Goal: Book appointment/travel/reservation

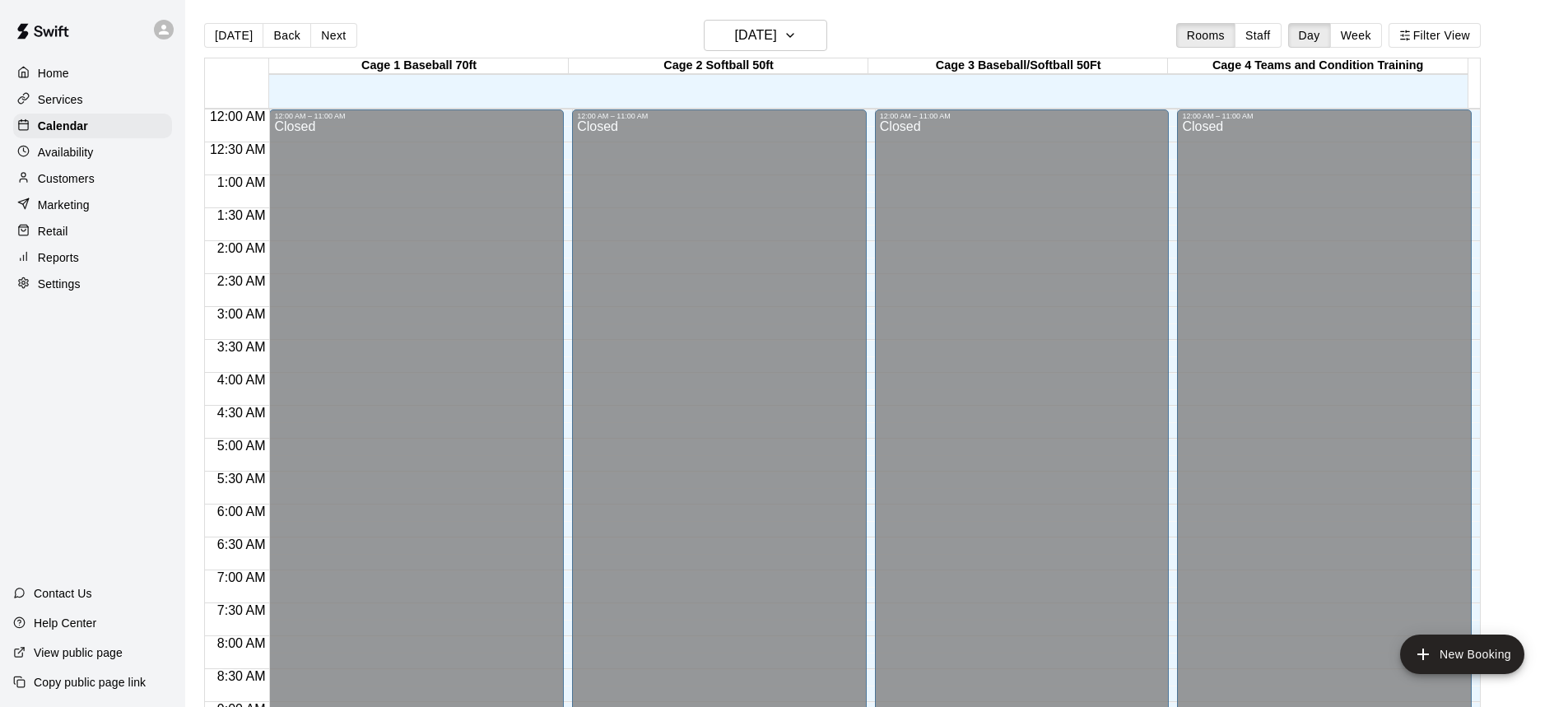
scroll to position [914, 0]
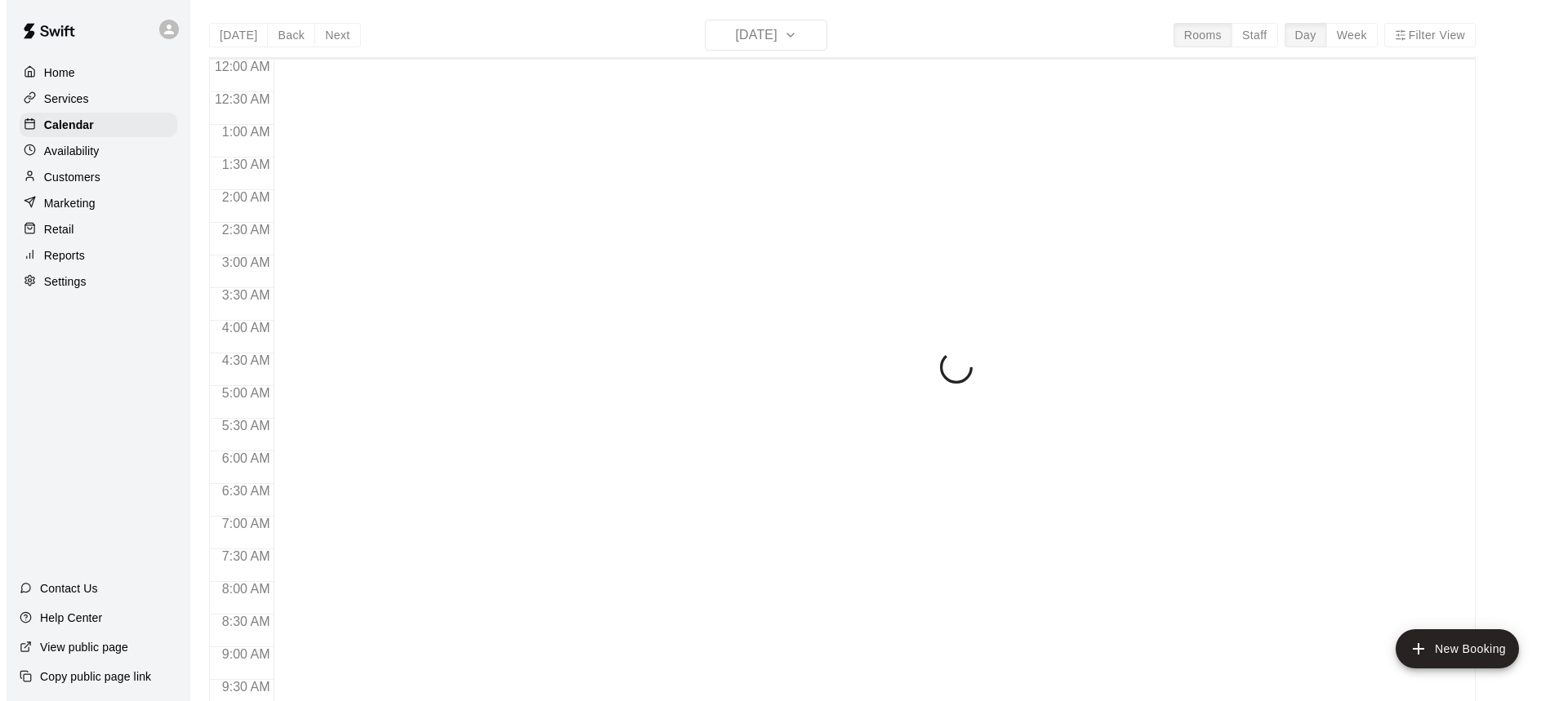
scroll to position [906, 0]
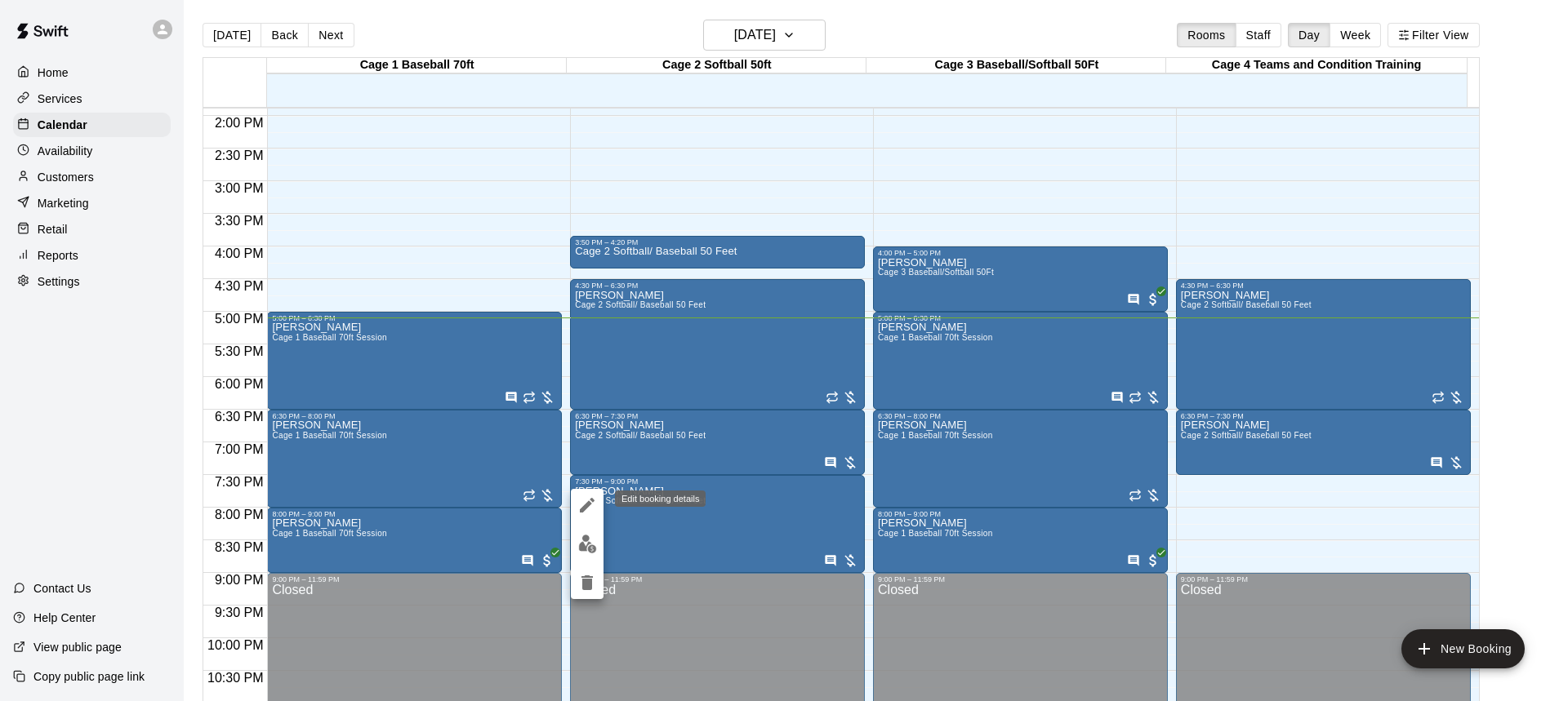
click at [580, 505] on icon "edit" at bounding box center [586, 505] width 20 height 20
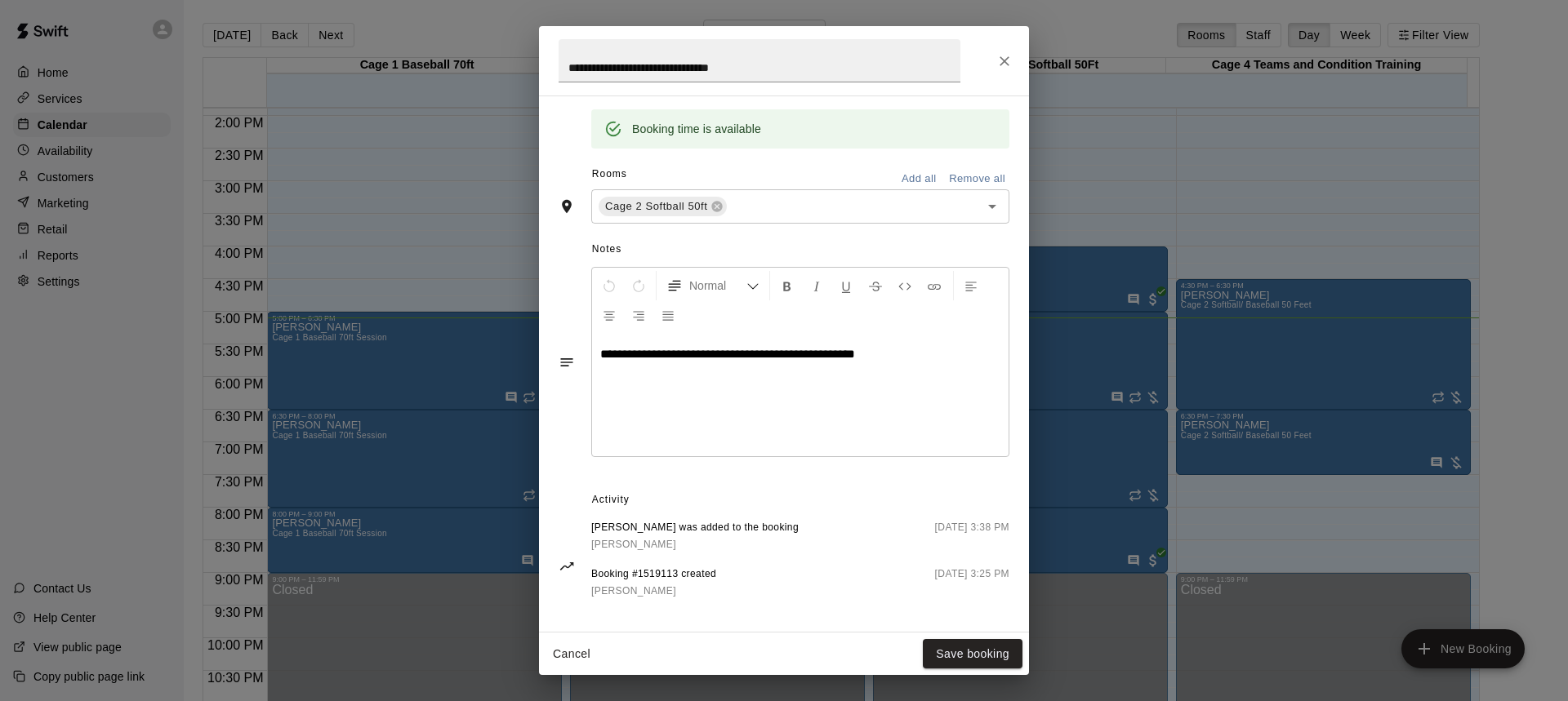
scroll to position [326, 0]
click at [967, 658] on button "Save booking" at bounding box center [972, 654] width 100 height 30
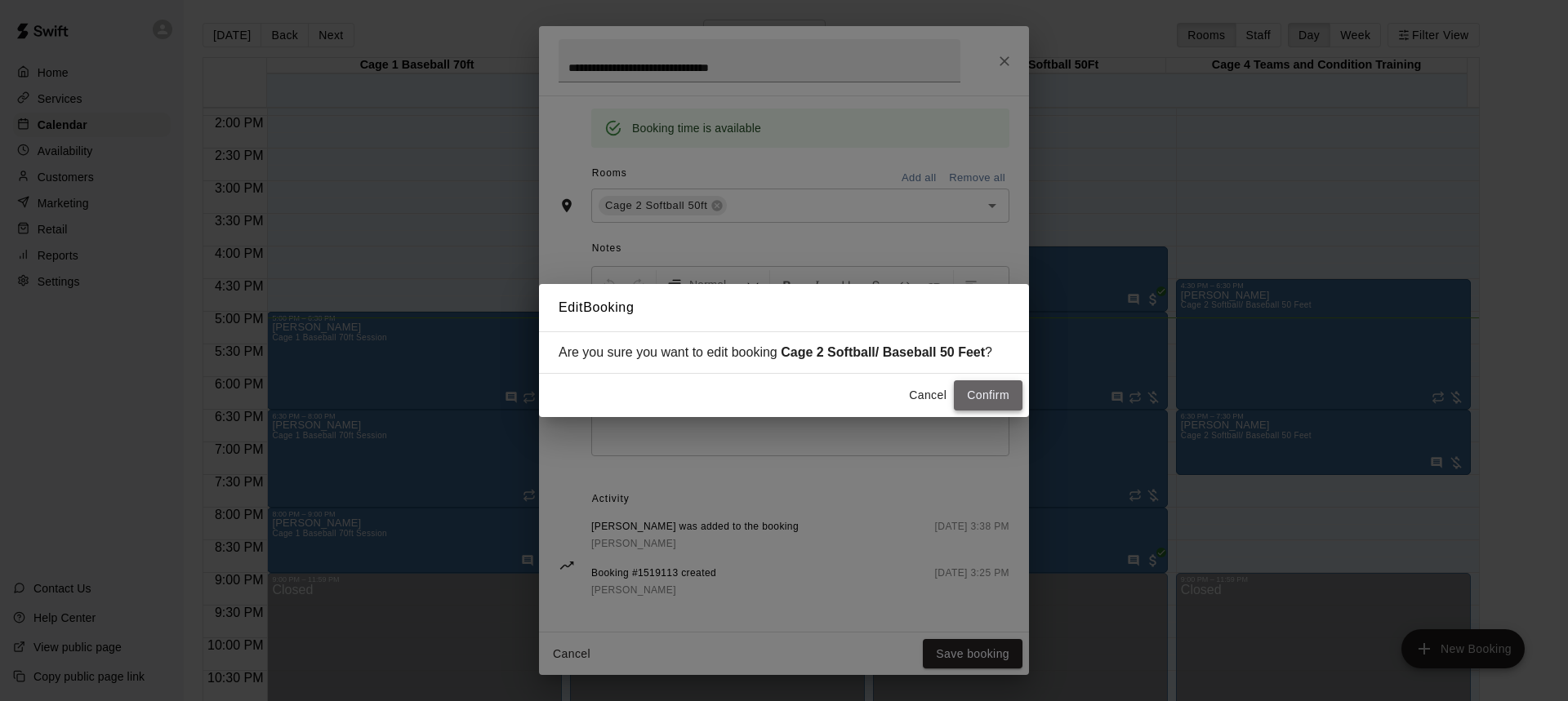
click at [996, 393] on button "Confirm" at bounding box center [988, 395] width 69 height 30
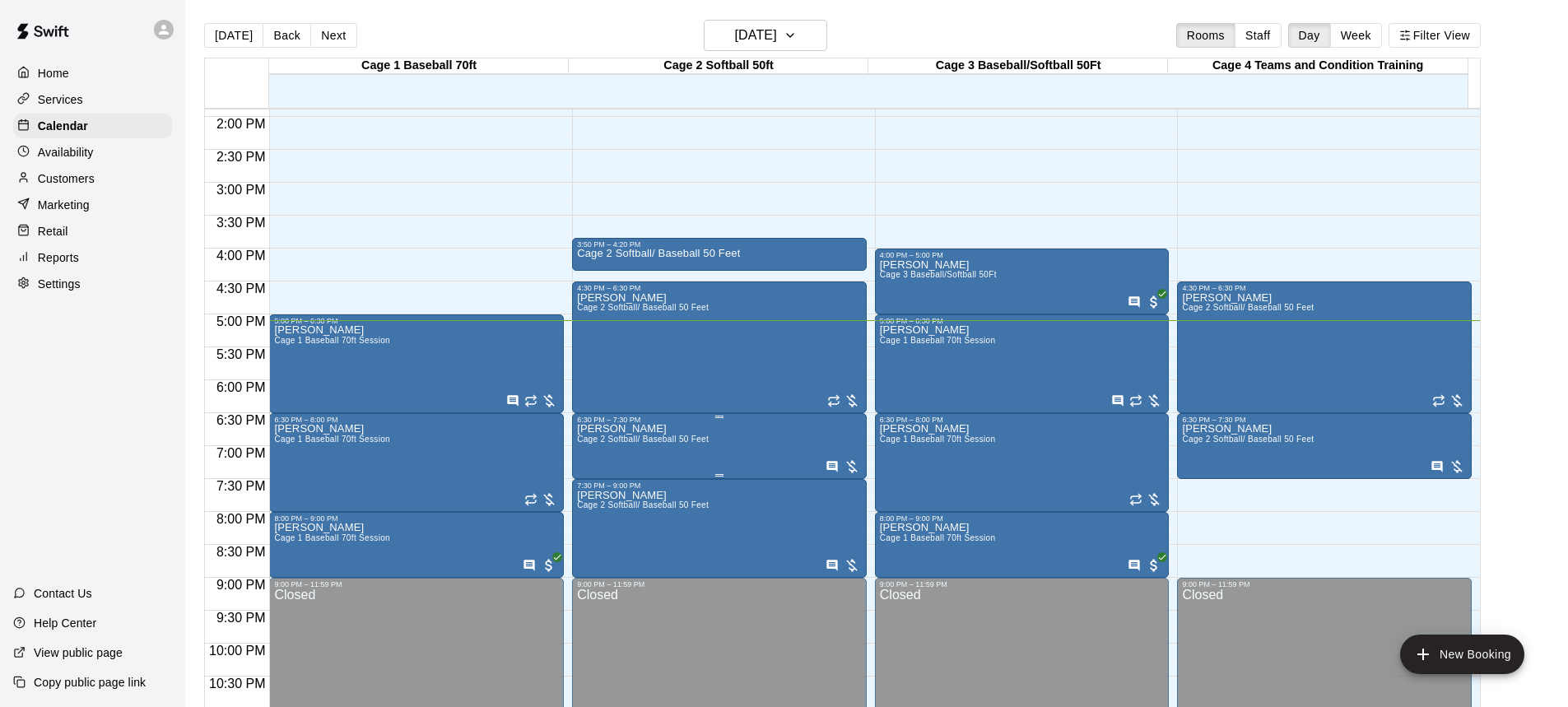
click at [695, 444] on span "Cage 2 Softball/ Baseball 50 Feet" at bounding box center [643, 438] width 132 height 9
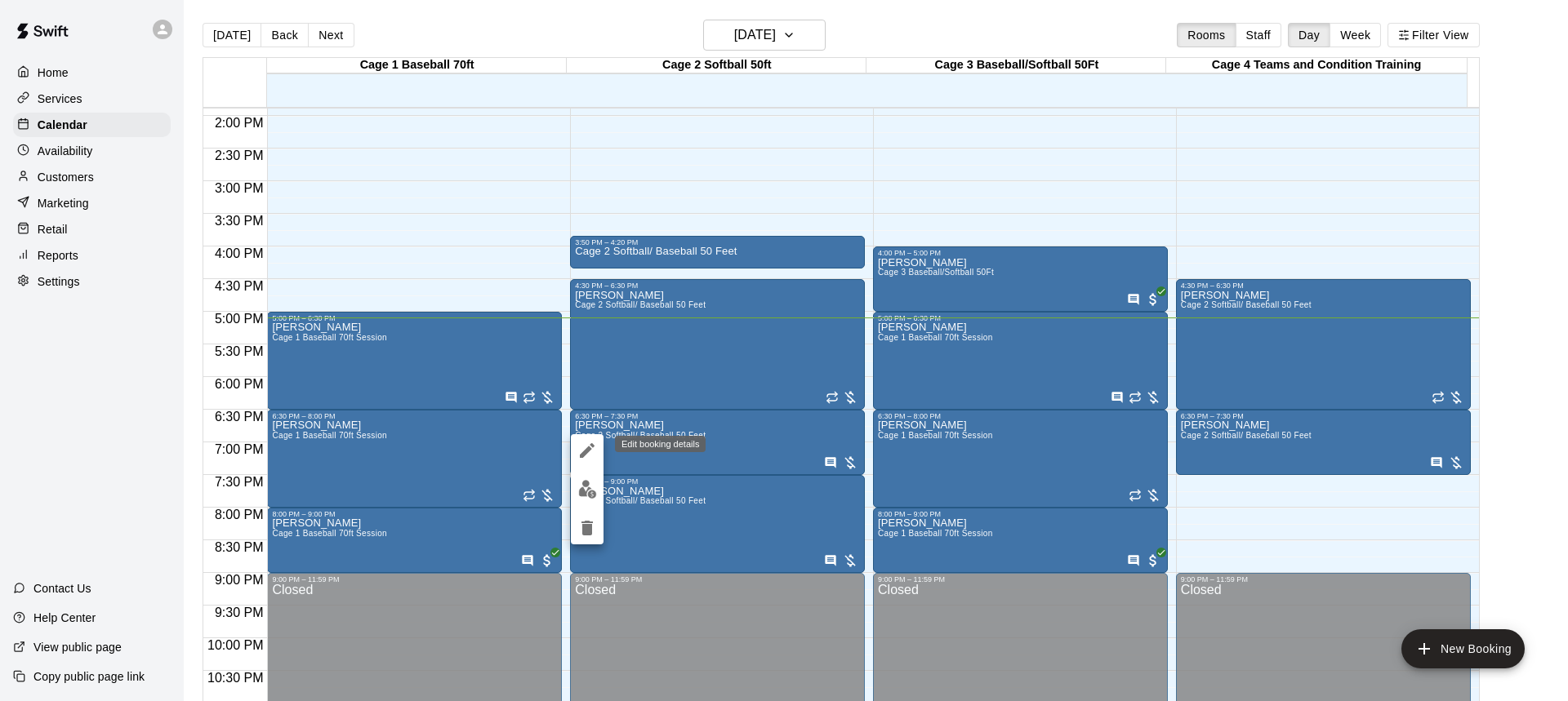
click at [586, 449] on icon "edit" at bounding box center [586, 450] width 15 height 15
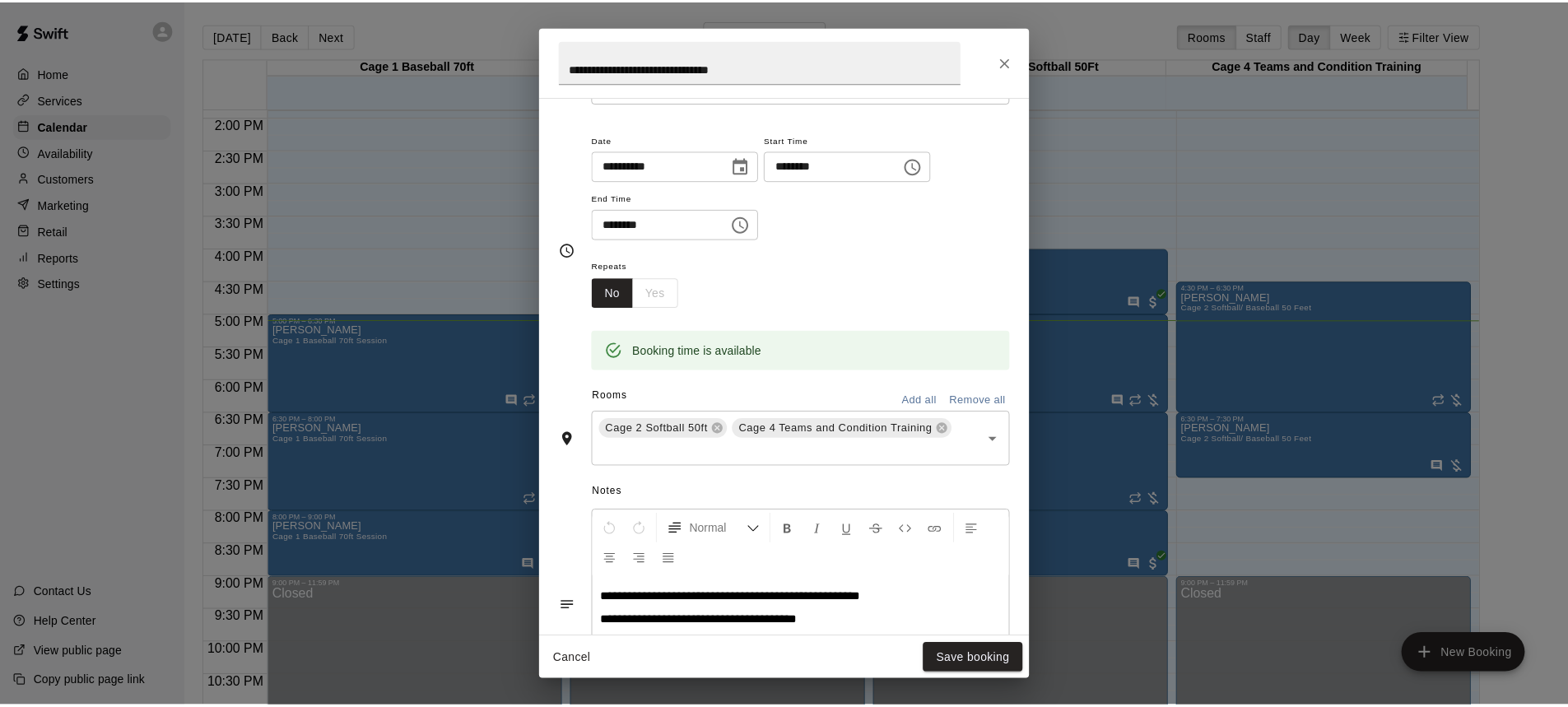
scroll to position [127, 0]
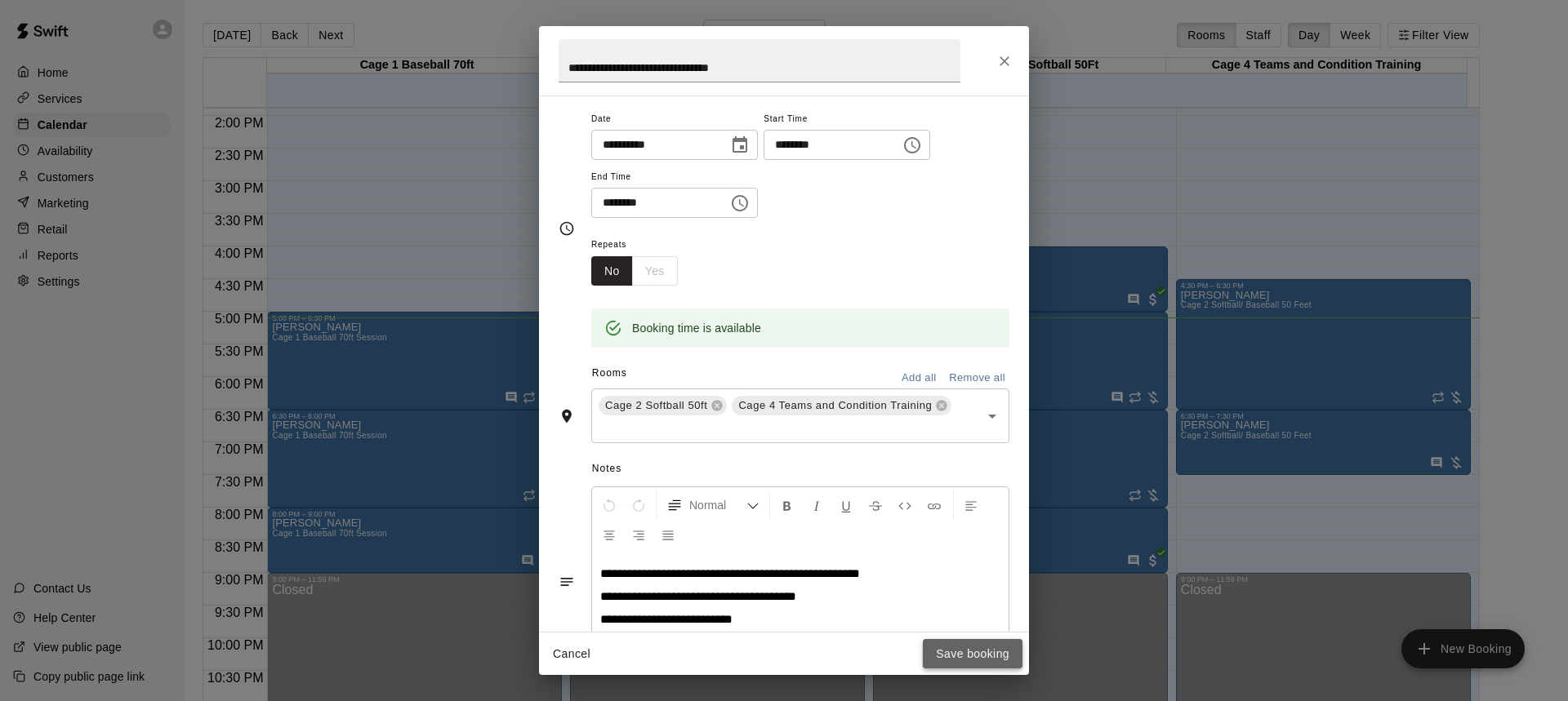
click at [961, 655] on button "Save booking" at bounding box center [972, 654] width 100 height 30
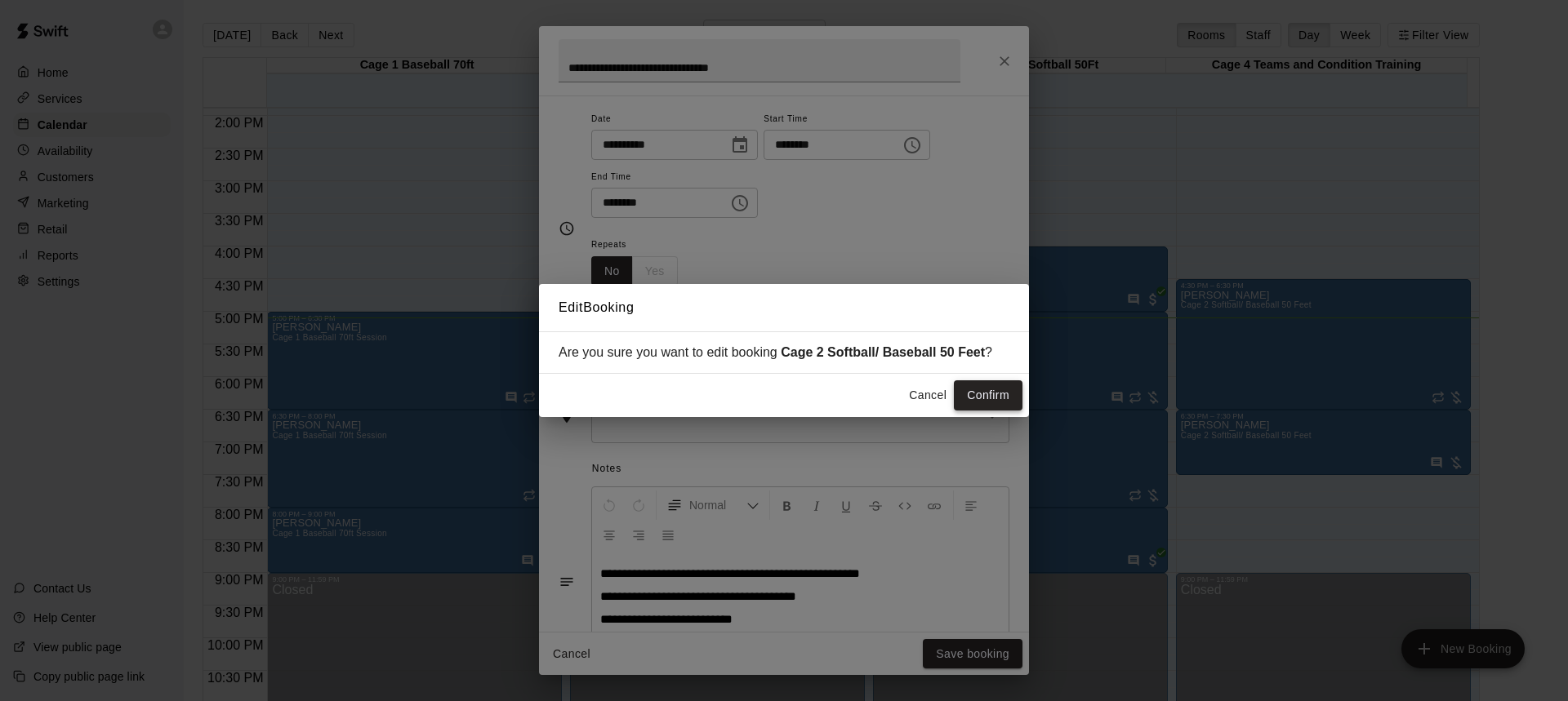
click at [962, 396] on button "Confirm" at bounding box center [988, 395] width 69 height 30
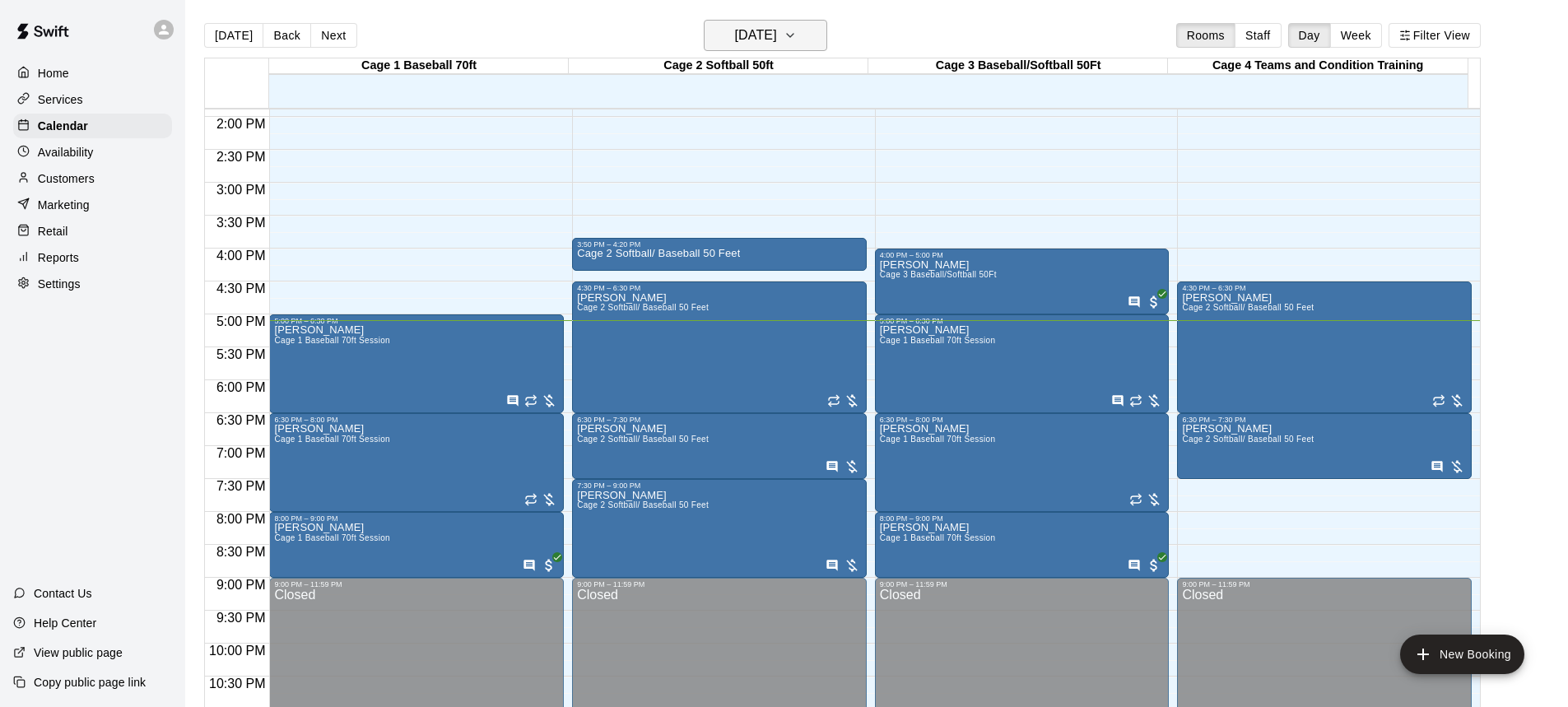
click at [797, 39] on icon "button" at bounding box center [790, 35] width 13 height 20
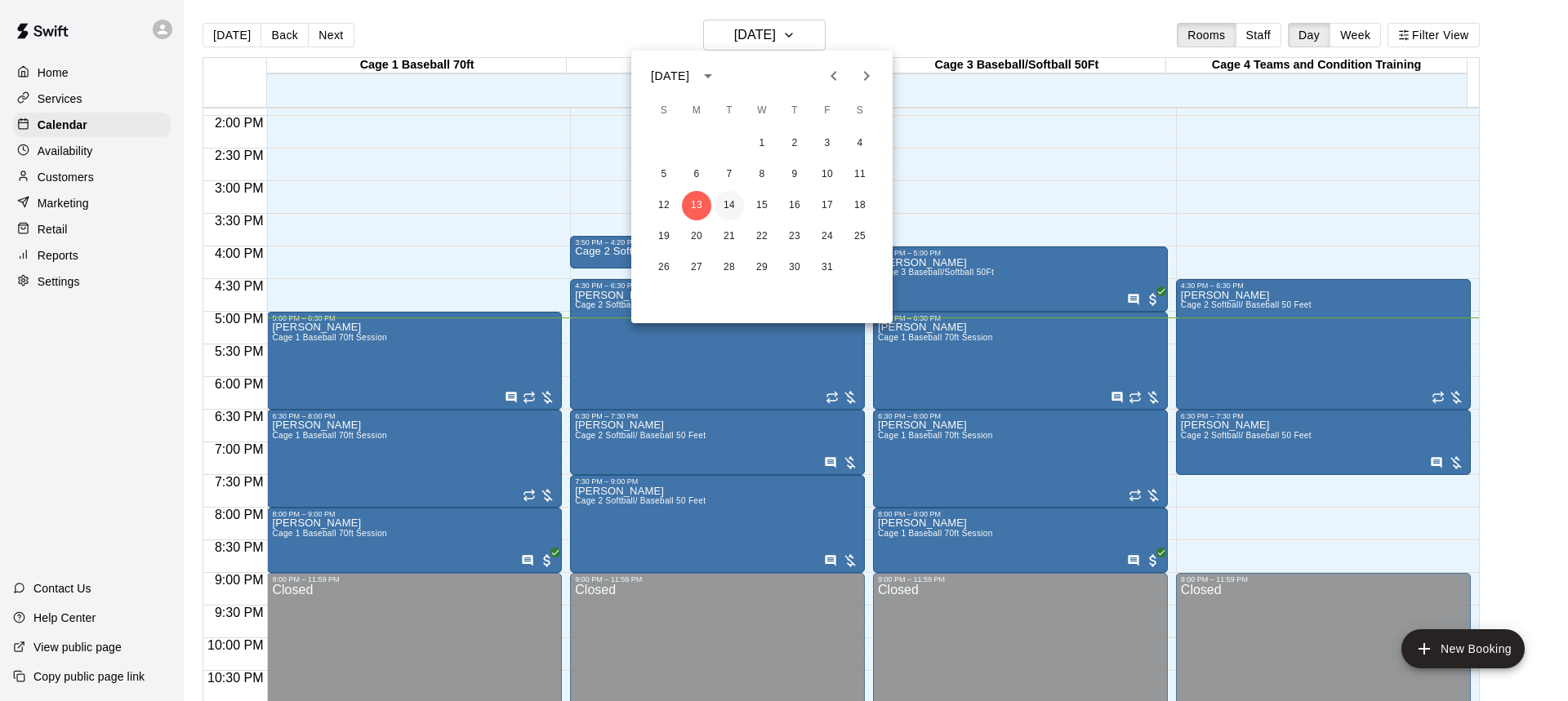
click at [732, 204] on button "14" at bounding box center [729, 205] width 29 height 29
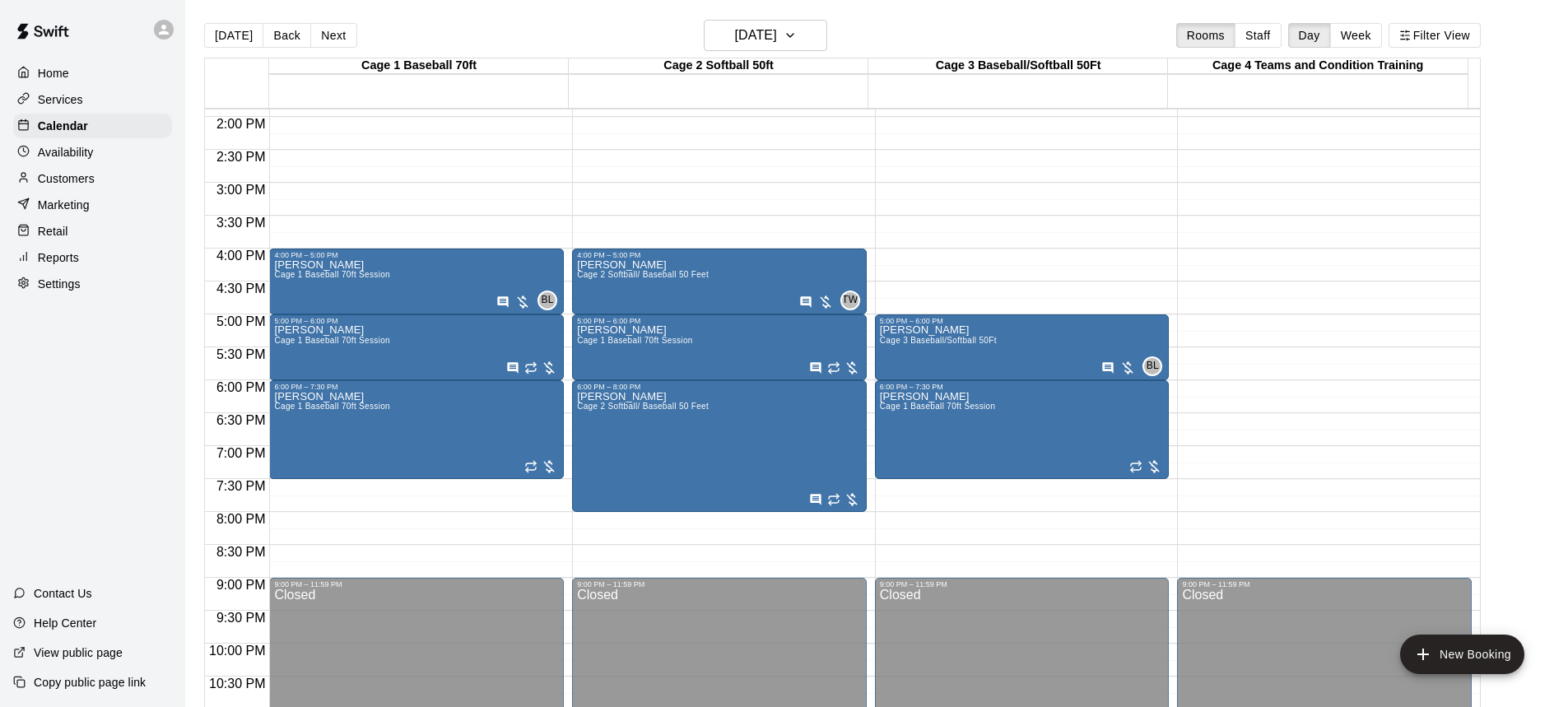
click at [55, 69] on p "Home" at bounding box center [54, 73] width 31 height 16
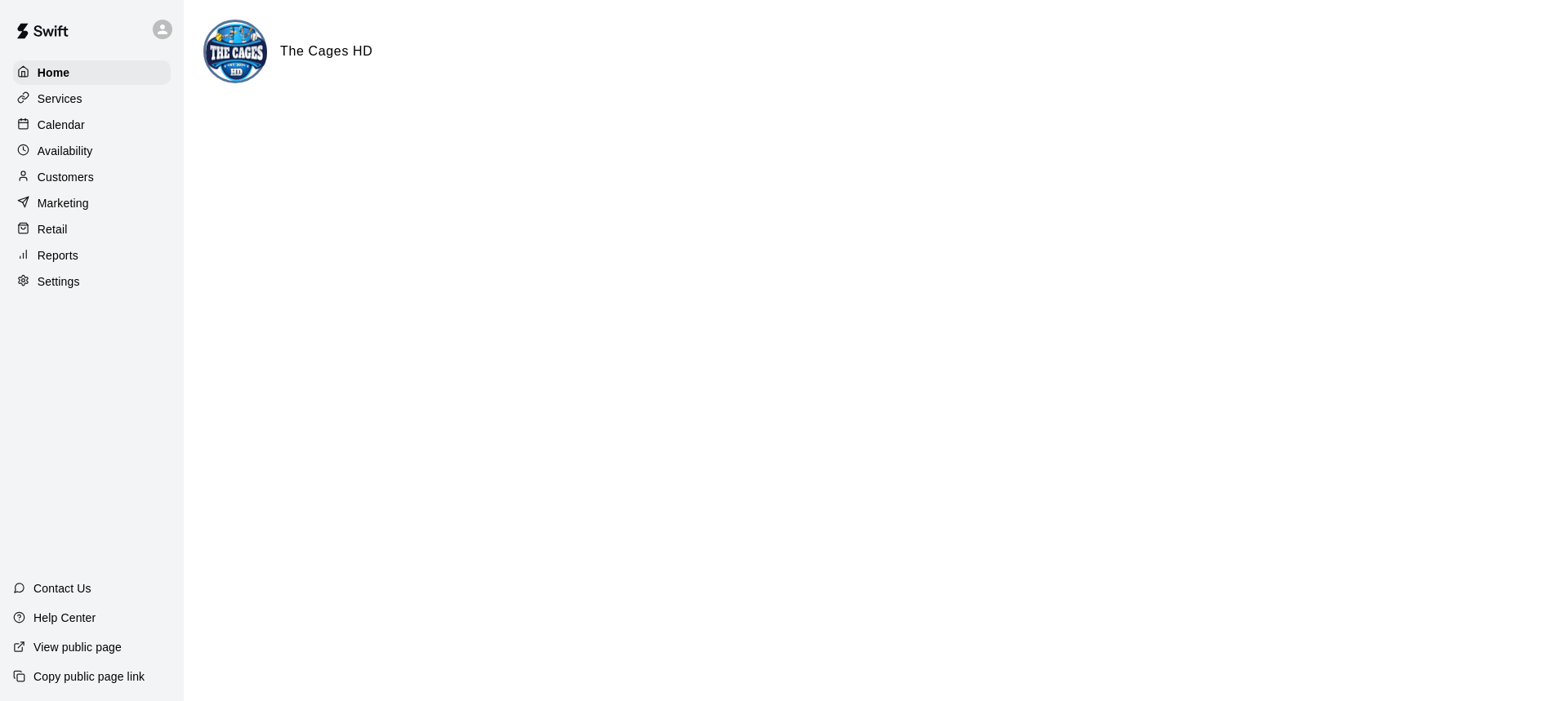
click at [78, 131] on p "Calendar" at bounding box center [61, 125] width 47 height 16
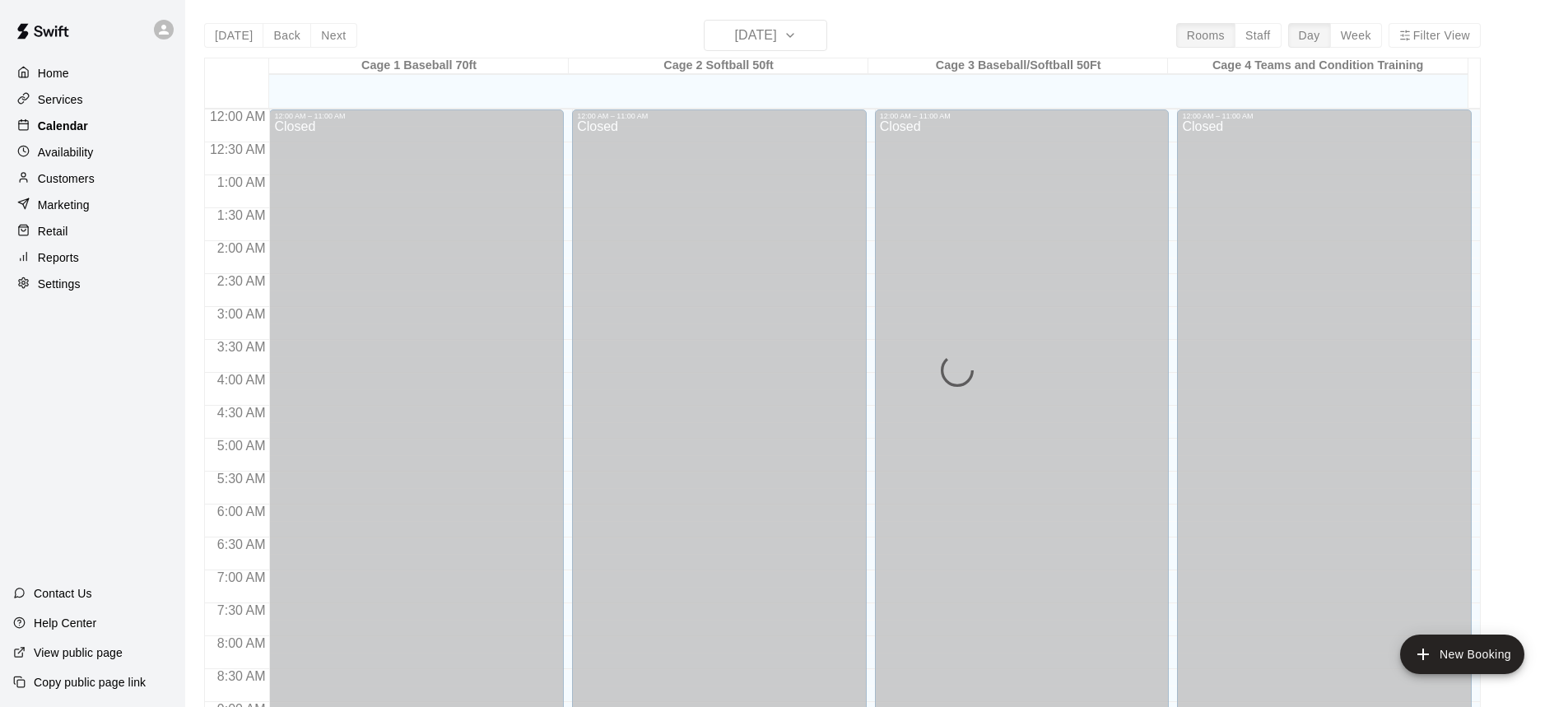
scroll to position [914, 0]
